Goal: Navigation & Orientation: Find specific page/section

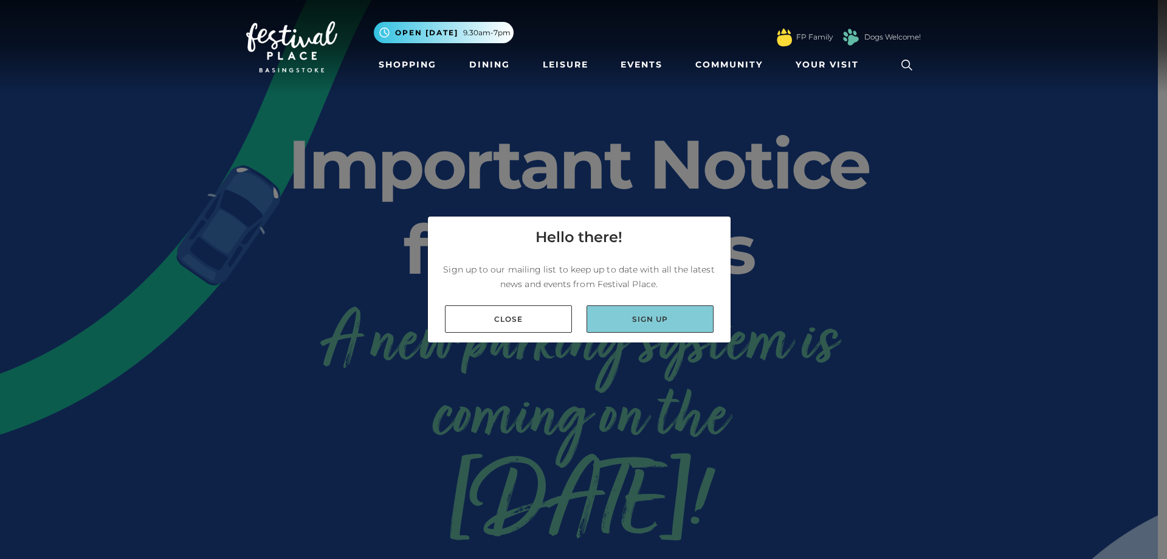
click at [626, 320] on link "Sign up" at bounding box center [649, 318] width 127 height 27
click at [546, 329] on link "Close" at bounding box center [508, 318] width 127 height 27
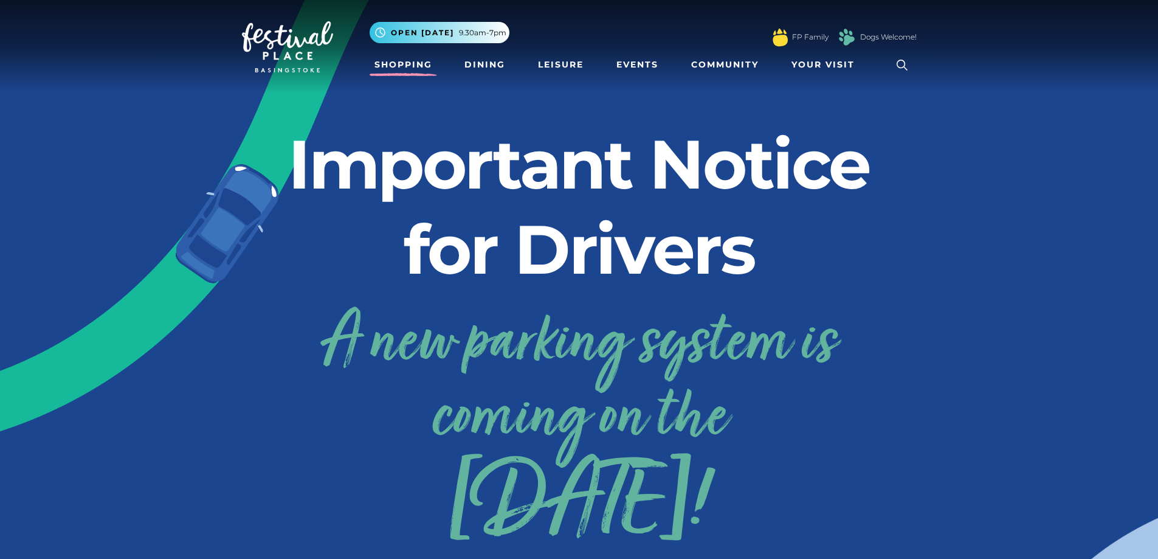
click at [402, 63] on link "Shopping" at bounding box center [403, 64] width 67 height 22
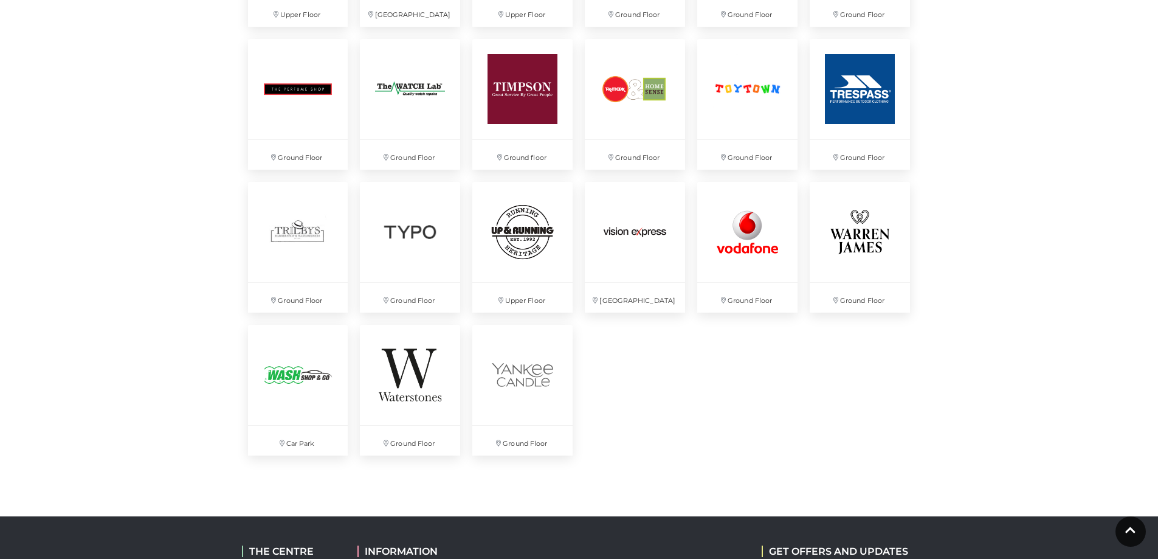
scroll to position [3160, 0]
